Goal: Task Accomplishment & Management: Manage account settings

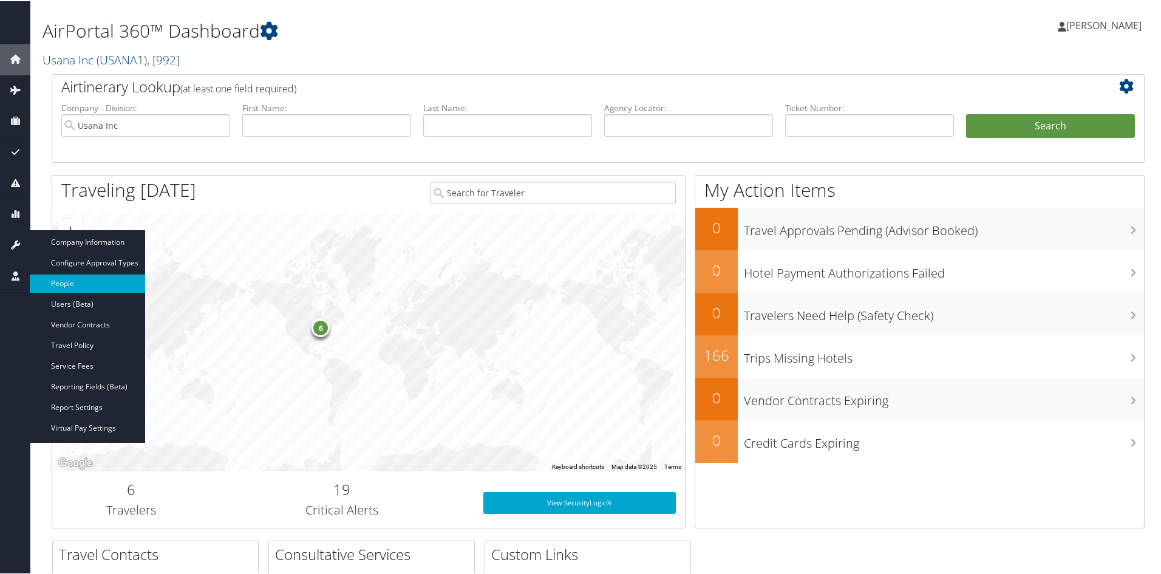
drag, startPoint x: 64, startPoint y: 284, endPoint x: 69, endPoint y: 279, distance: 6.9
click at [64, 283] on link "People" at bounding box center [87, 282] width 115 height 18
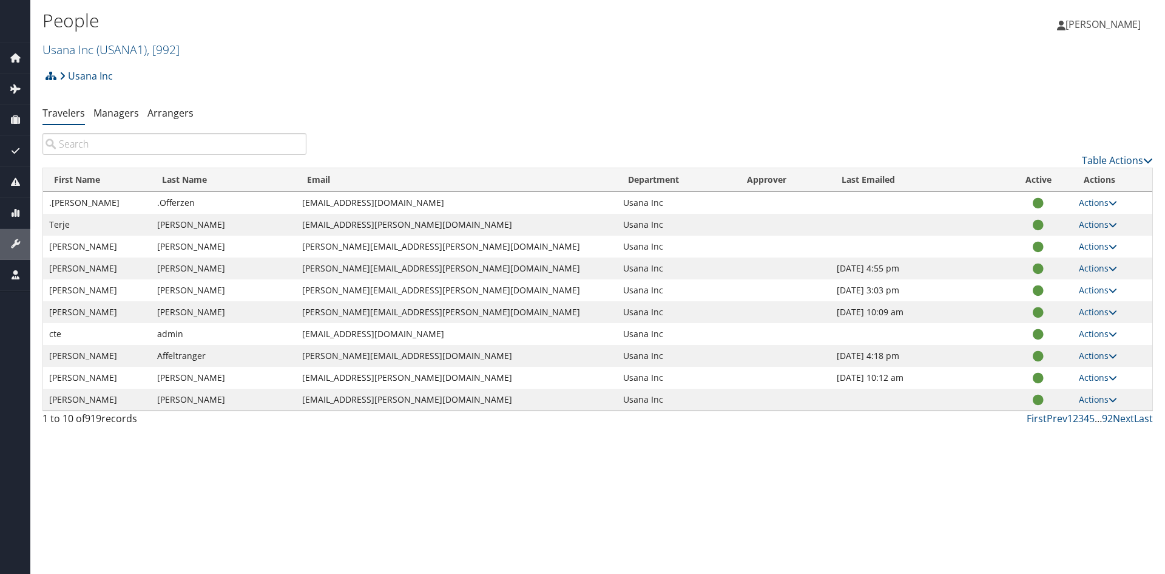
click at [178, 139] on input "search" at bounding box center [174, 144] width 264 height 22
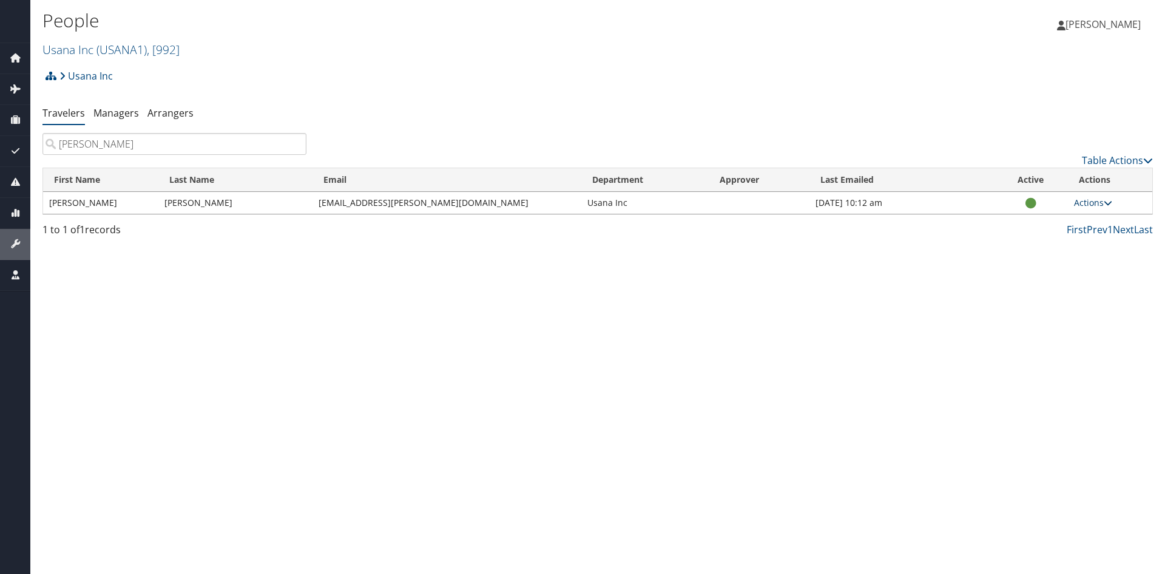
type input "yani"
click at [1089, 201] on link "Actions" at bounding box center [1093, 203] width 38 height 12
click at [1041, 240] on link "View Profile" at bounding box center [1054, 241] width 112 height 21
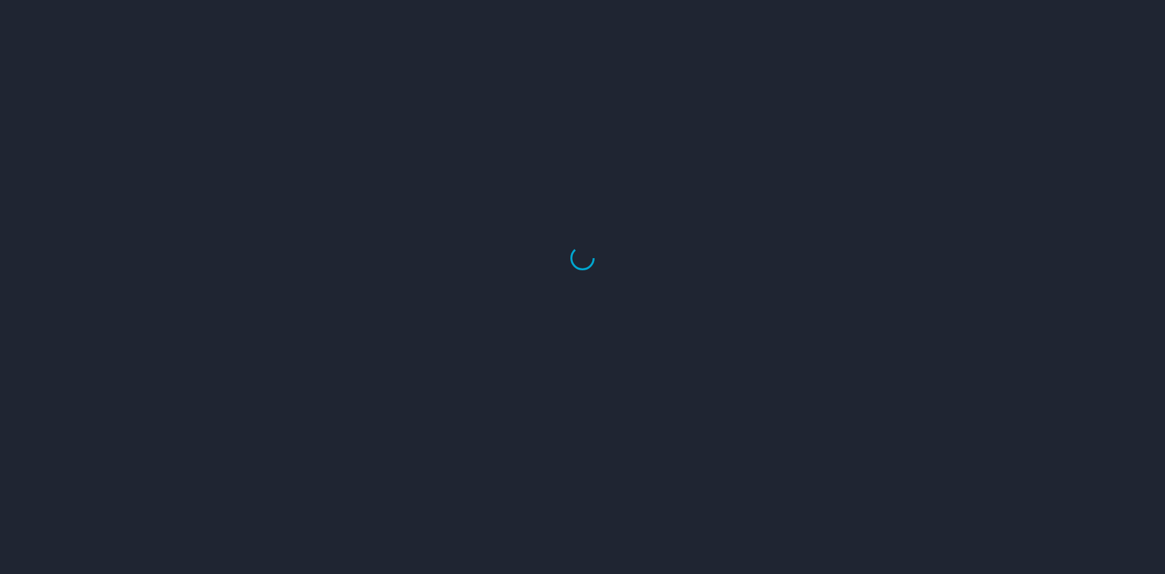
select select "US"
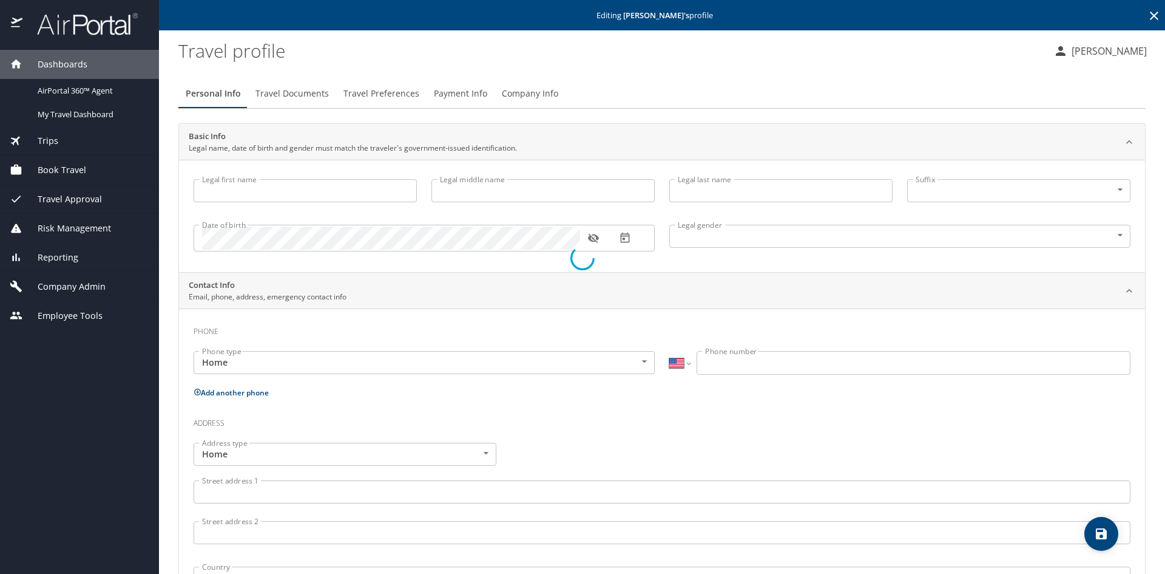
type input "Yanira"
type input "Aguayo Hernandez"
type input "Female"
select select "US"
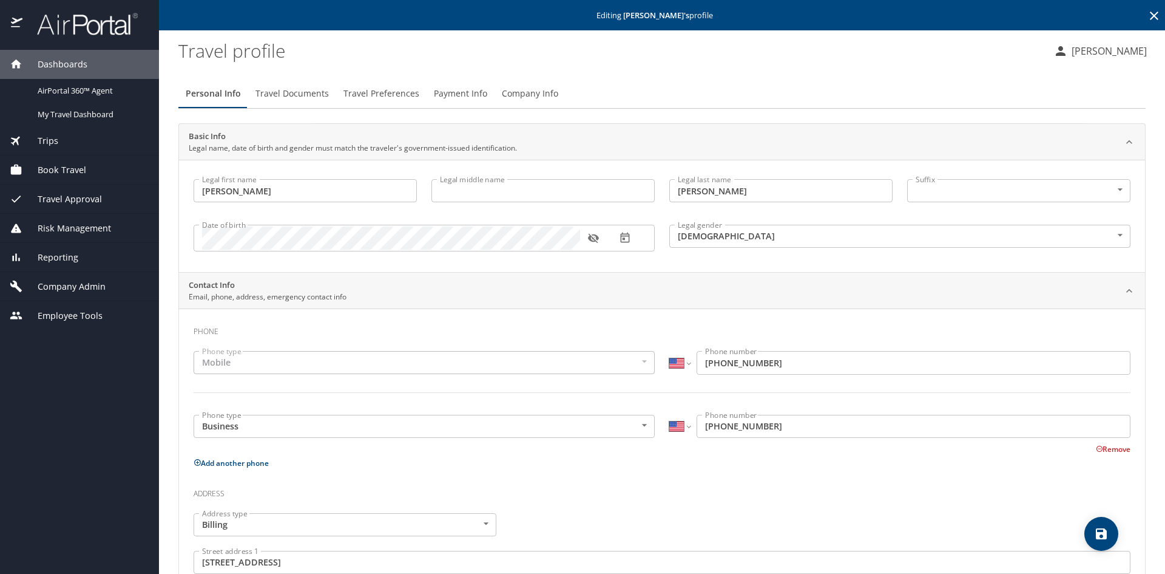
click at [293, 92] on span "Travel Documents" at bounding box center [292, 93] width 73 height 15
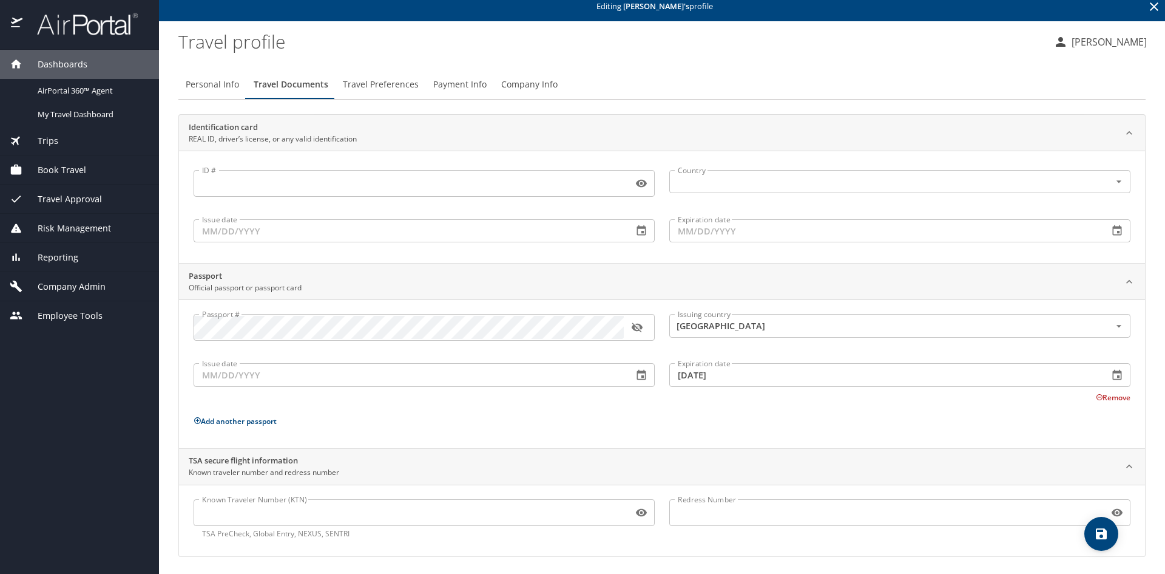
scroll to position [12, 0]
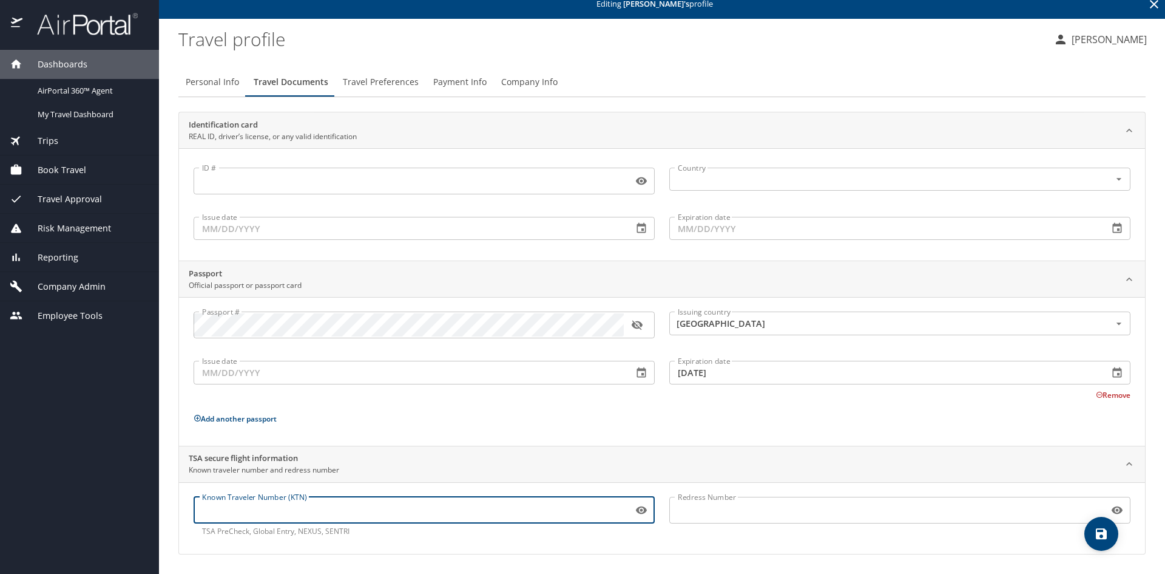
click at [277, 510] on input "Known Traveler Number (KTN)" at bounding box center [411, 509] width 435 height 23
paste input "AC2EB7MP6"
type input "AC2EB7MP6"
click at [804, 418] on p "Add another passport" at bounding box center [662, 418] width 937 height 15
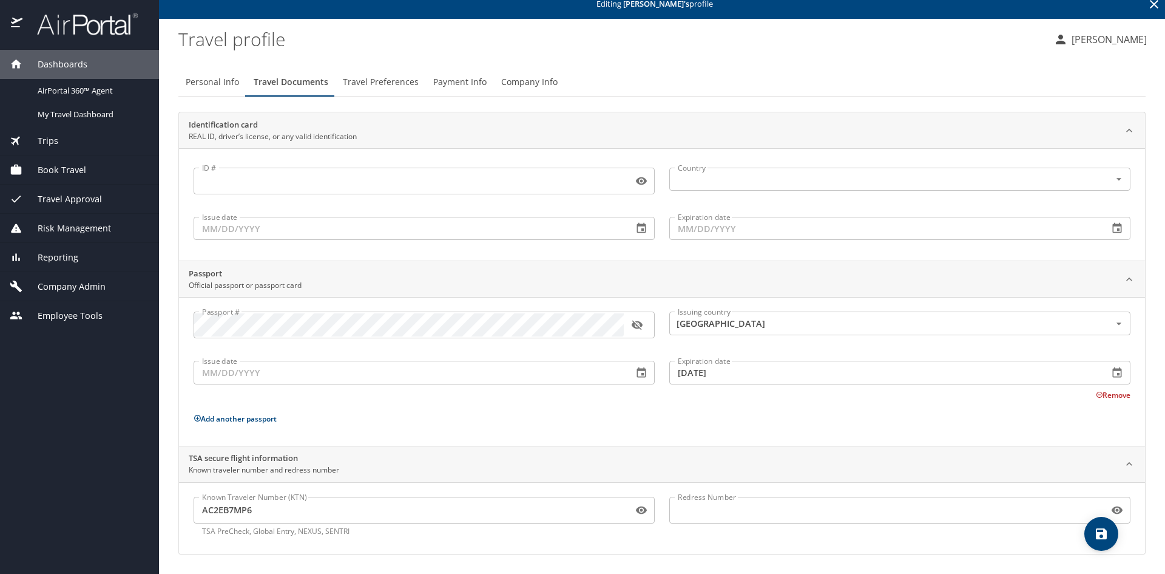
click at [1104, 534] on icon "save" at bounding box center [1101, 533] width 11 height 11
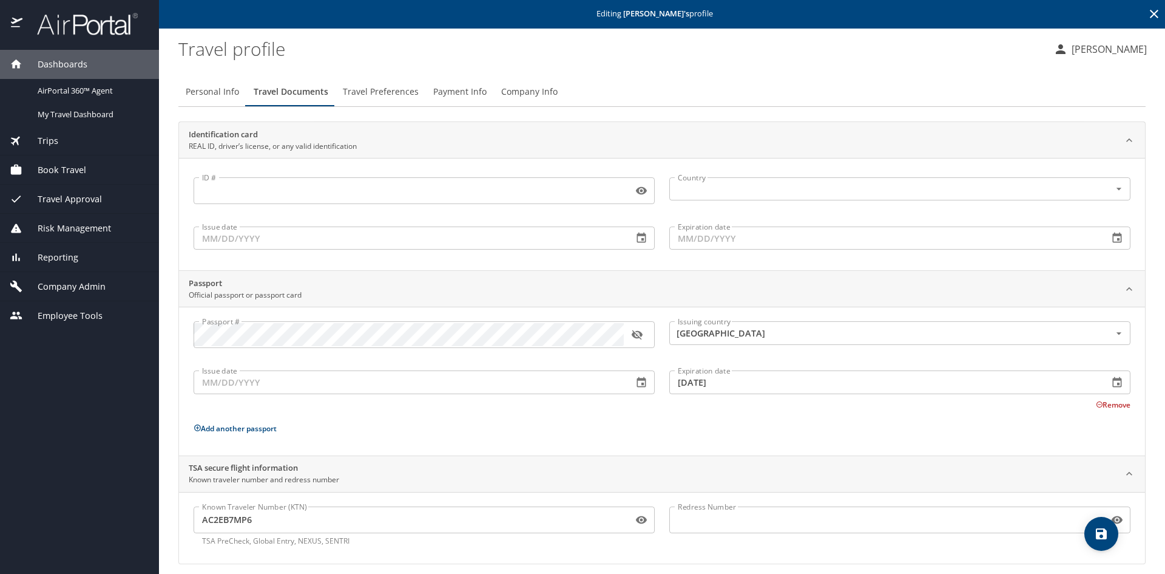
scroll to position [0, 0]
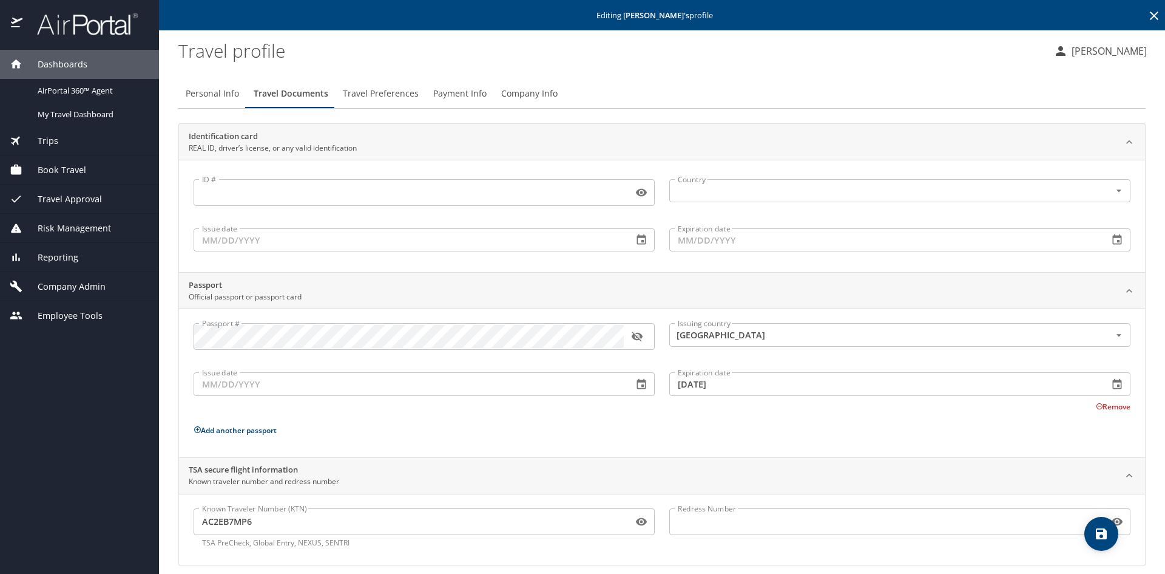
click at [1150, 18] on icon at bounding box center [1154, 16] width 8 height 8
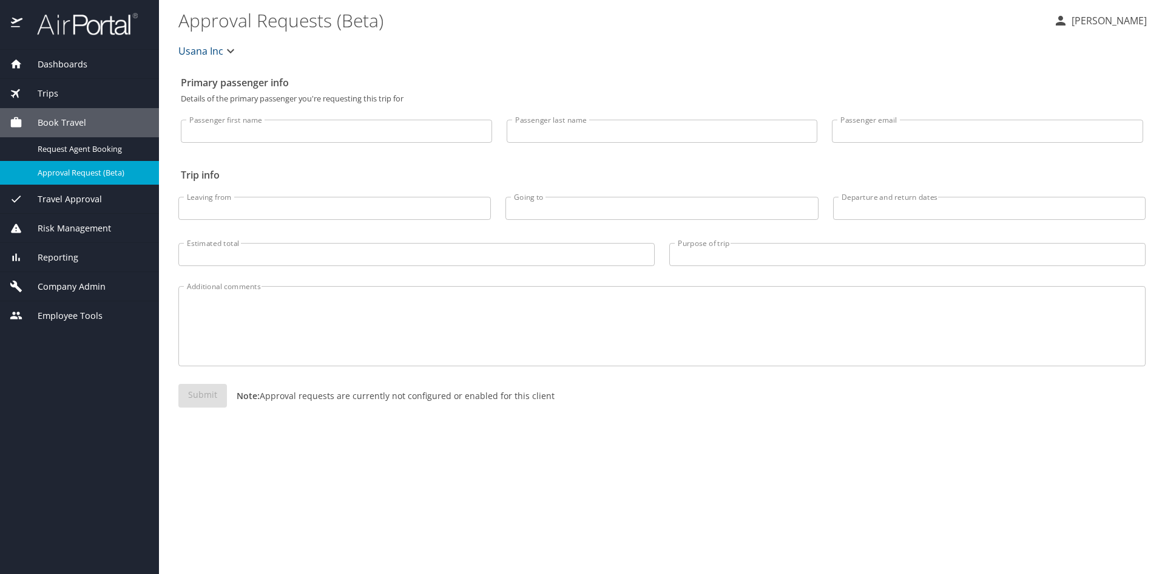
click at [1090, 23] on p "[PERSON_NAME]" at bounding box center [1107, 20] width 79 height 15
click at [1052, 135] on li "Sign out" at bounding box center [1096, 136] width 124 height 22
